Goal: Information Seeking & Learning: Learn about a topic

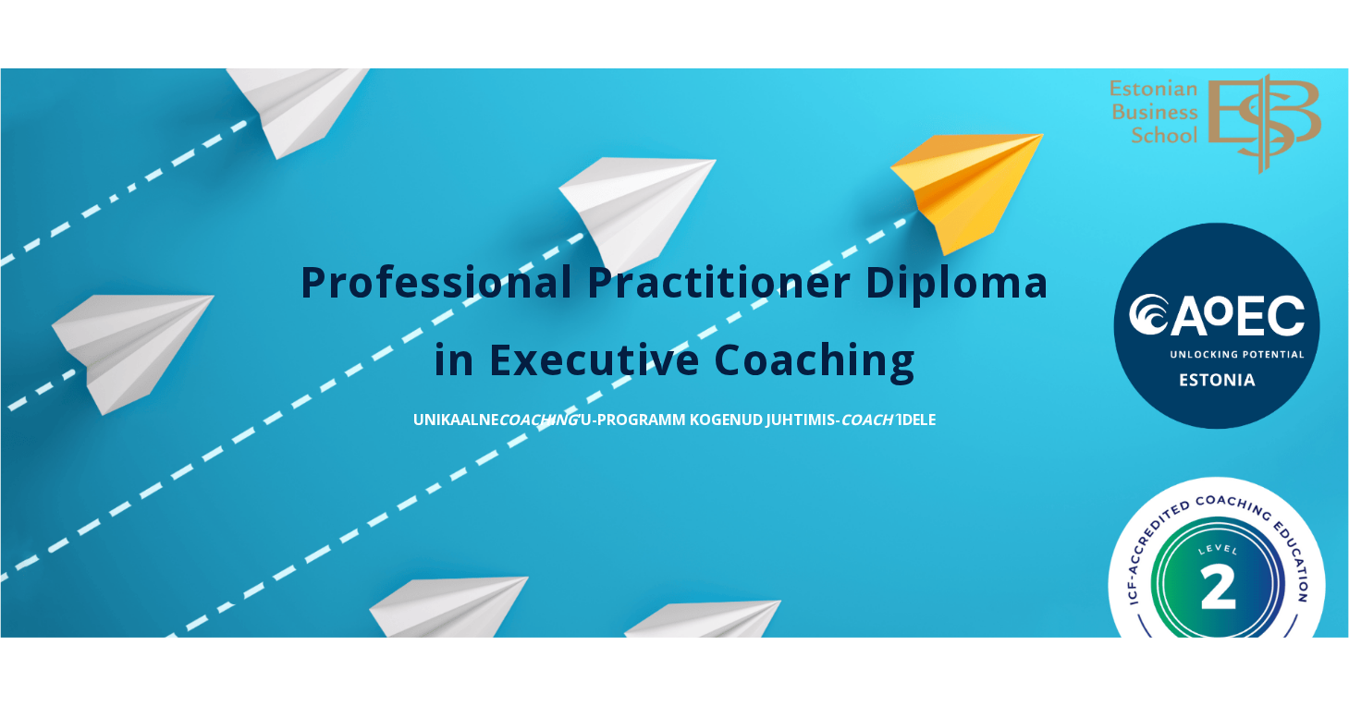
drag, startPoint x: 300, startPoint y: 274, endPoint x: 937, endPoint y: 345, distance: 641.9
click at [937, 345] on div "Professional Practitioner Diploma in Executive Coaching UNIKAALNE COACHING ’U-P…" at bounding box center [674, 342] width 1275 height 178
drag, startPoint x: 937, startPoint y: 345, endPoint x: 856, endPoint y: 343, distance: 81.4
copy div "Professional Practitioner Diploma in Executive Coaching"
click at [728, 491] on div "Professional Practitioner Diploma in Executive Coaching UNIKAALNE COACHING ’U-P…" at bounding box center [674, 352] width 1349 height 569
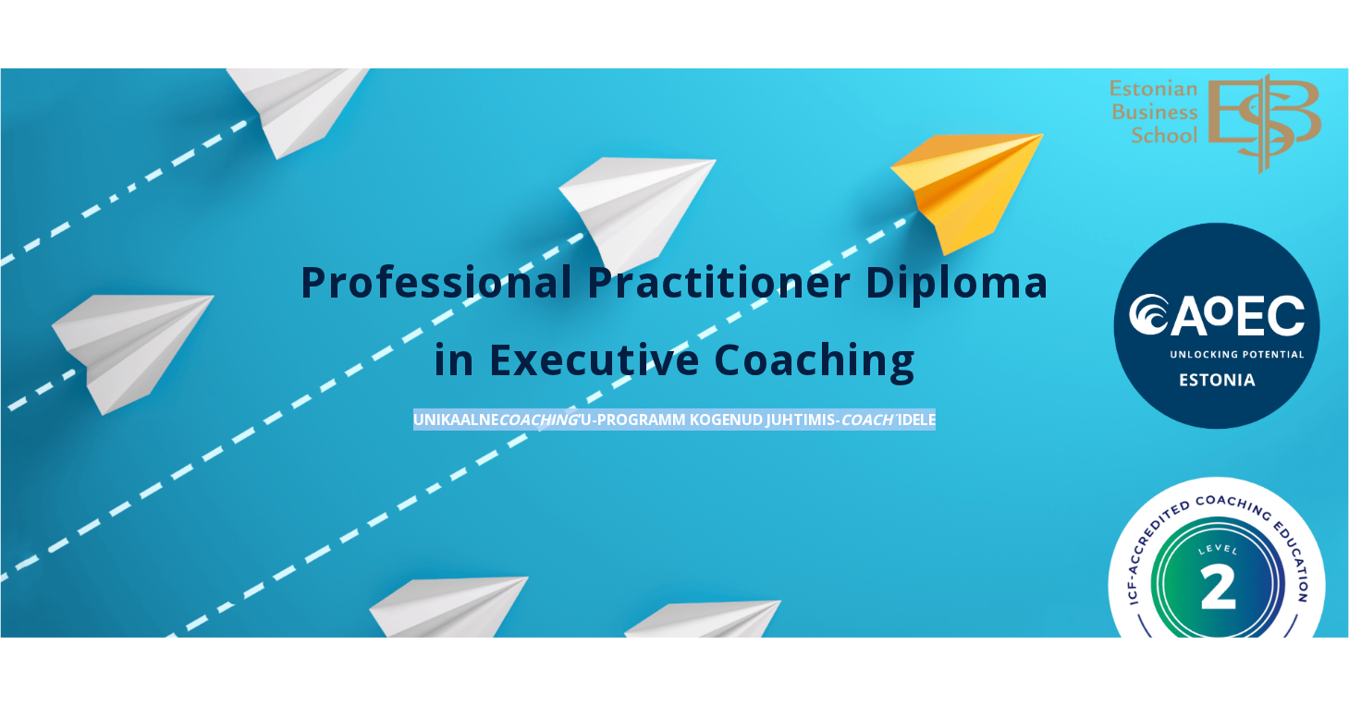
drag, startPoint x: 957, startPoint y: 414, endPoint x: 389, endPoint y: 400, distance: 567.8
click at [389, 399] on div "Professional Practitioner Diploma in Executive Coaching UNIKAALNE COACHING ’U-P…" at bounding box center [674, 342] width 1275 height 178
